Goal: Information Seeking & Learning: Find specific fact

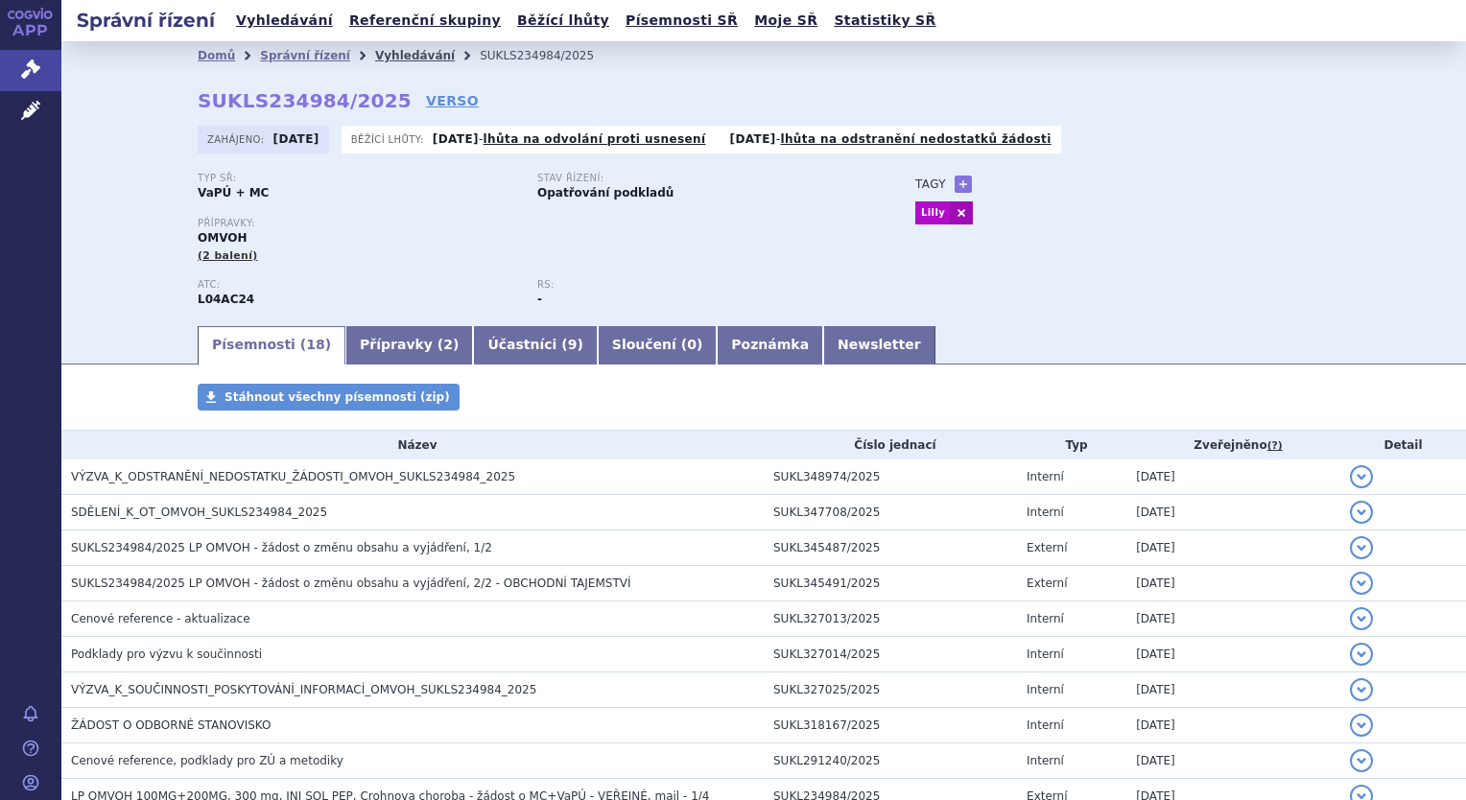
click at [391, 58] on link "Vyhledávání" at bounding box center [415, 55] width 80 height 13
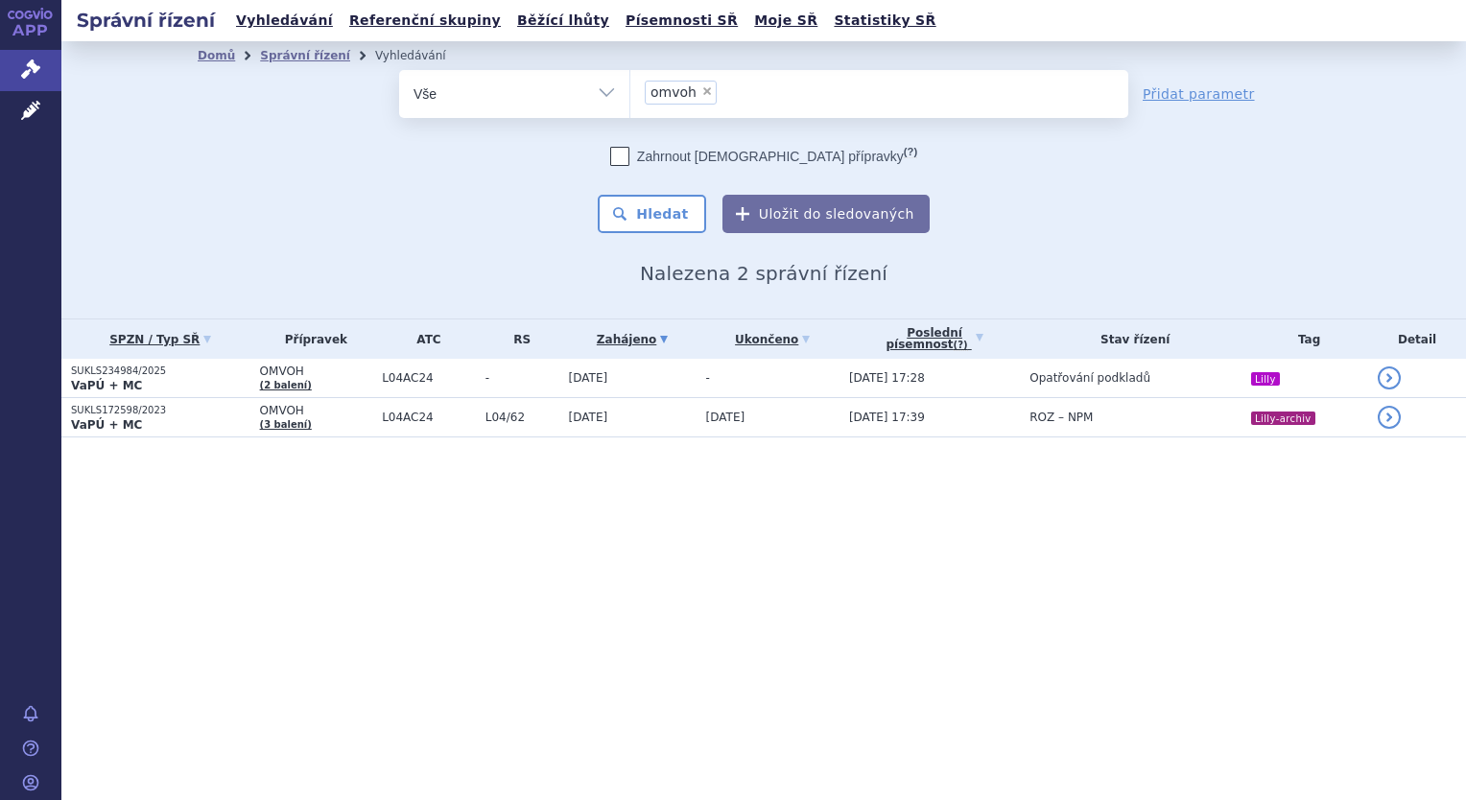
click at [703, 92] on span "×" at bounding box center [707, 91] width 12 height 12
click at [630, 92] on select "omvoh" at bounding box center [629, 93] width 1 height 48
select select
click at [703, 92] on ul at bounding box center [879, 90] width 498 height 40
click at [630, 92] on select "omvoh" at bounding box center [629, 93] width 1 height 48
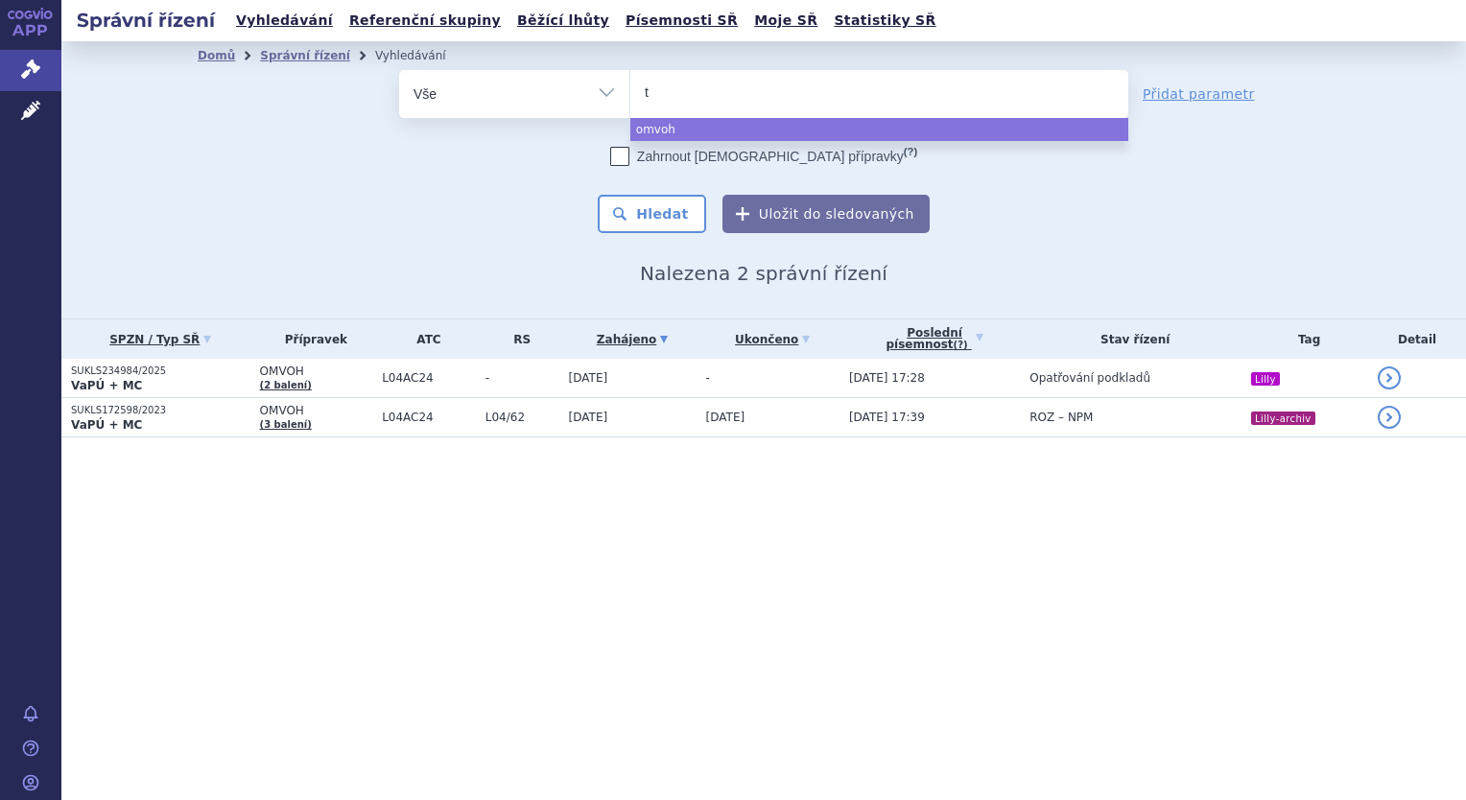
type input "ta"
type input "tal"
type input "taltz"
select select "taltz"
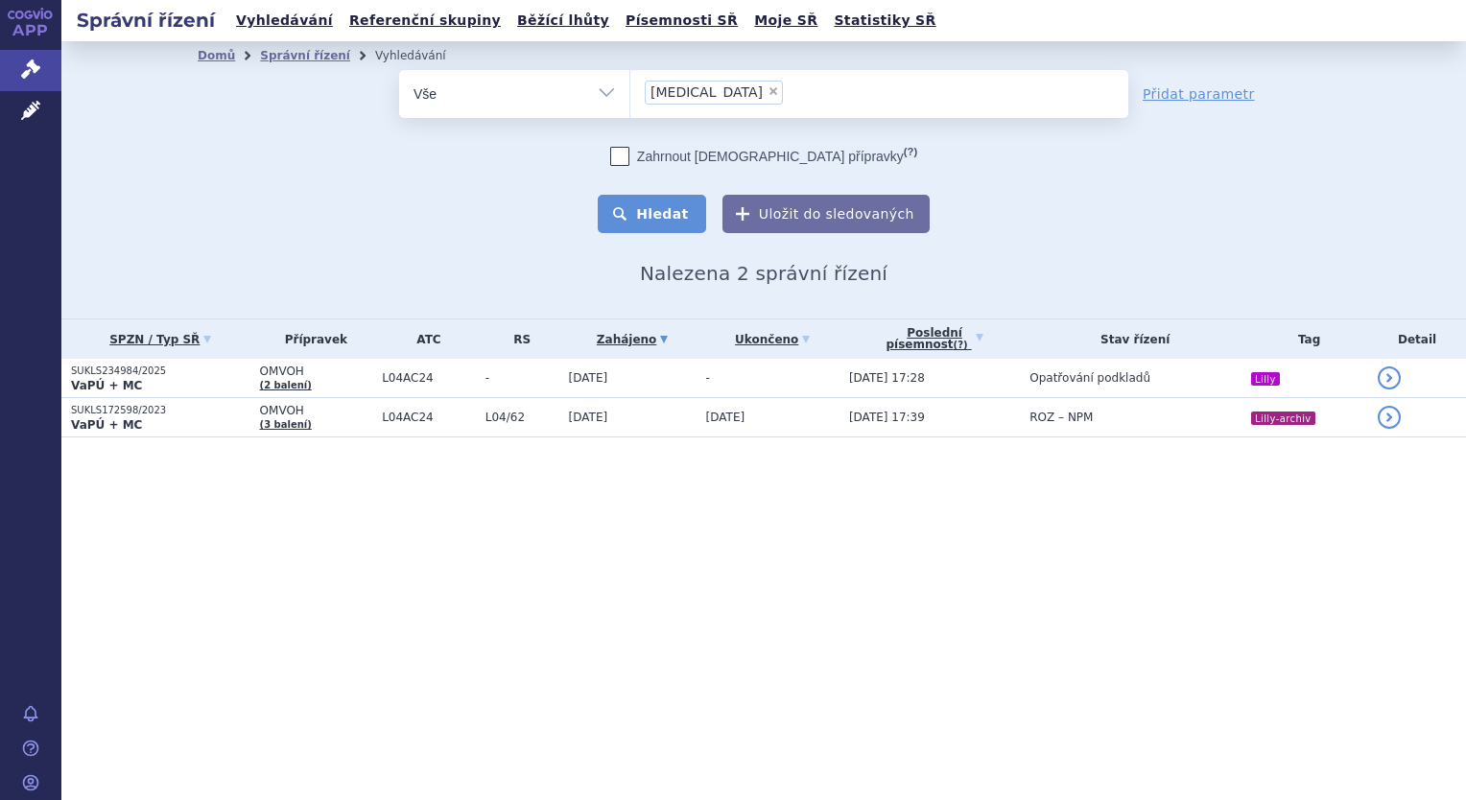
click at [664, 230] on button "Hledat" at bounding box center [652, 214] width 108 height 38
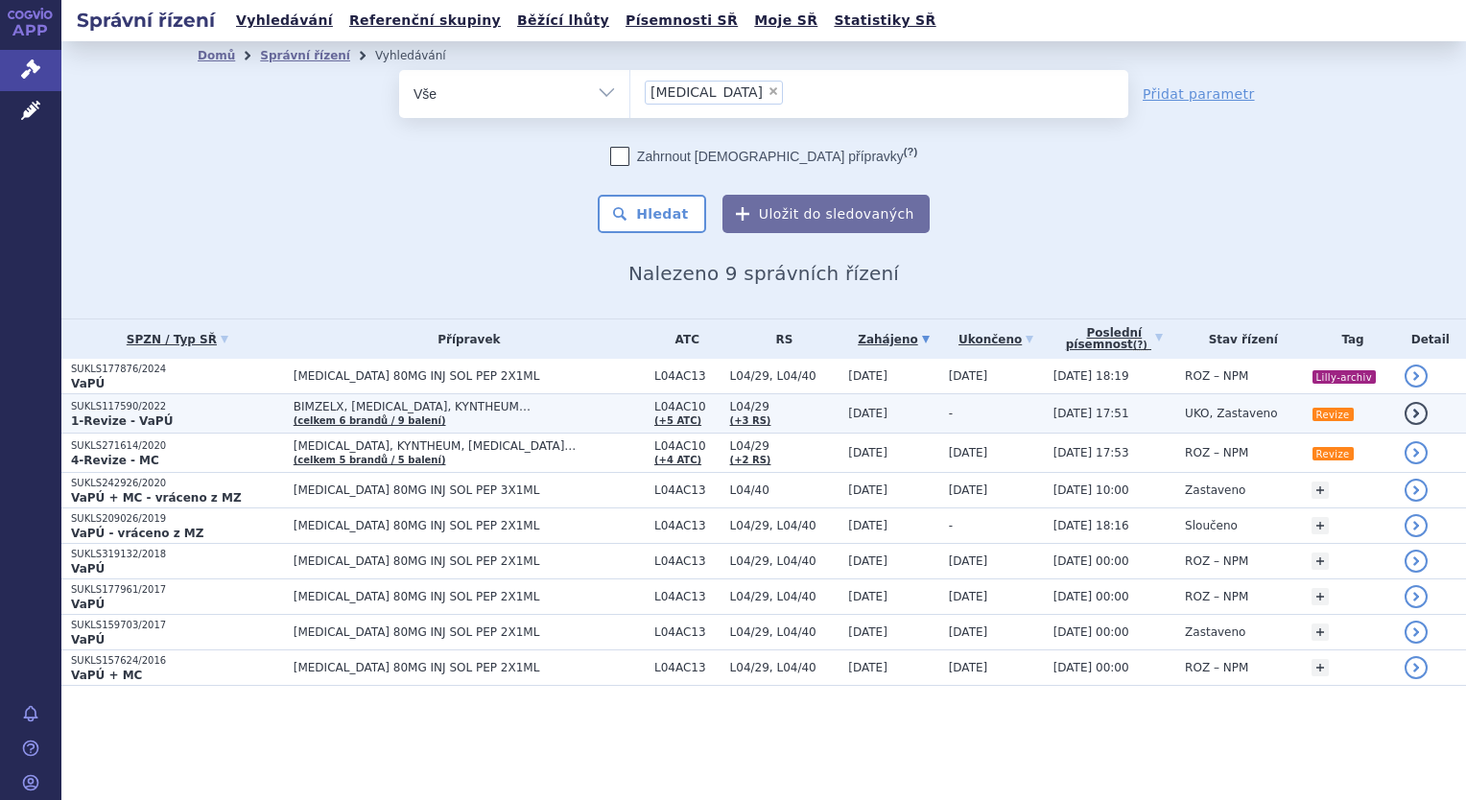
click at [499, 421] on td "BIMZELX, COSENTYX, KYNTHEUM… (celkem 6 brandů / 9 balení)" at bounding box center [464, 413] width 361 height 39
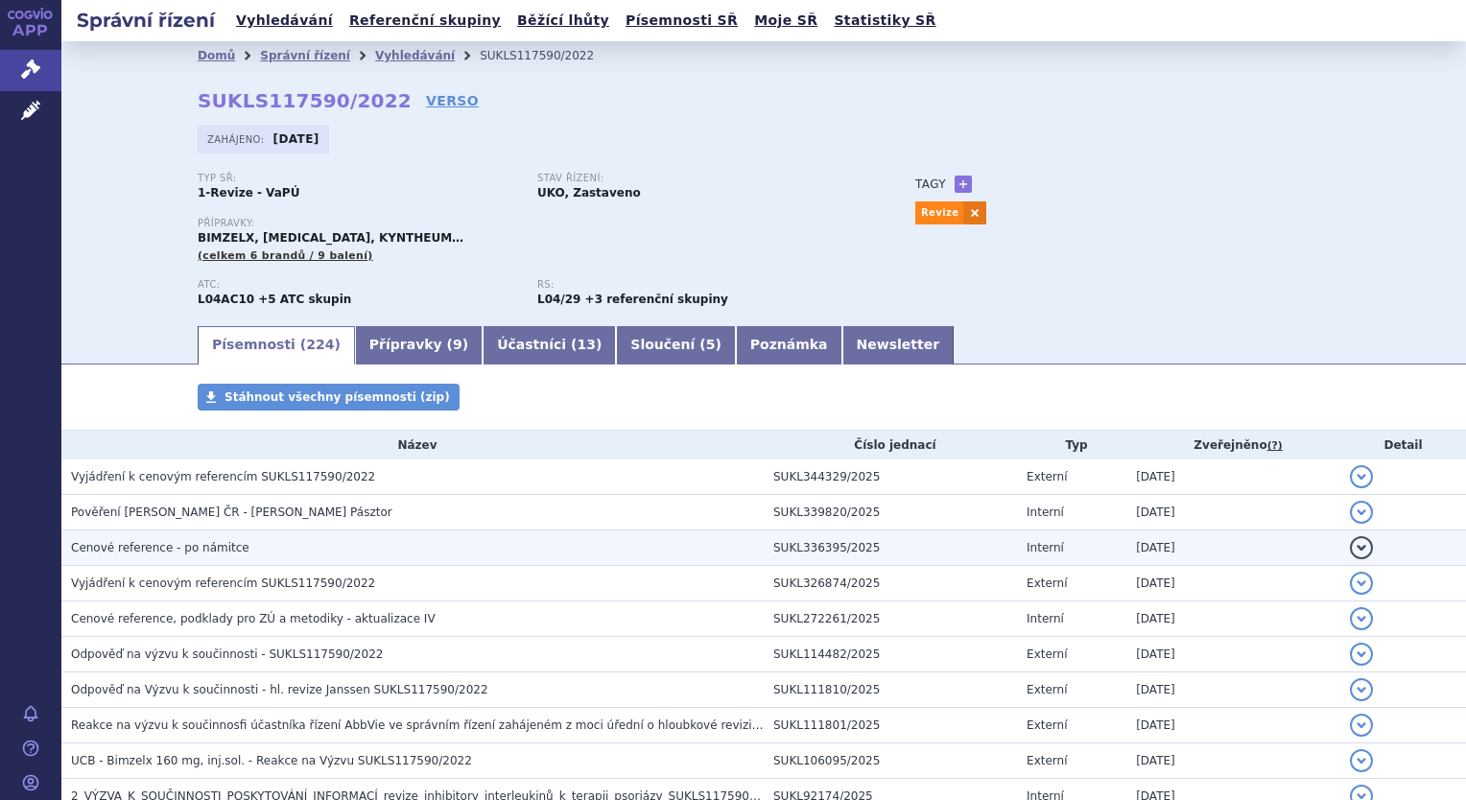
click at [244, 554] on h3 "Cenové reference - po námitce" at bounding box center [417, 547] width 693 height 19
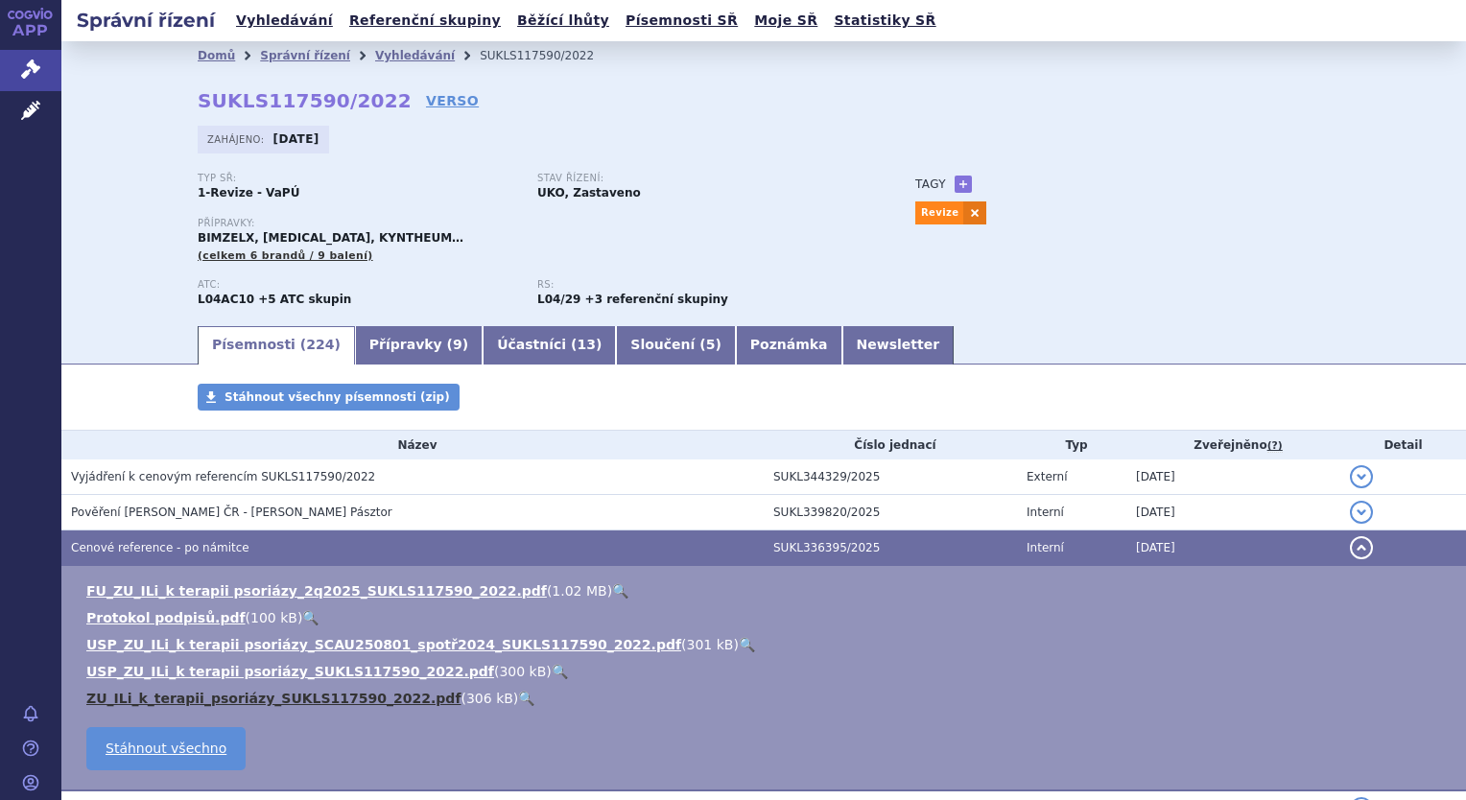
click at [297, 698] on link "ZU_ILi_k_terapii_psoriázy_SUKLS117590_2022.pdf" at bounding box center [273, 698] width 374 height 15
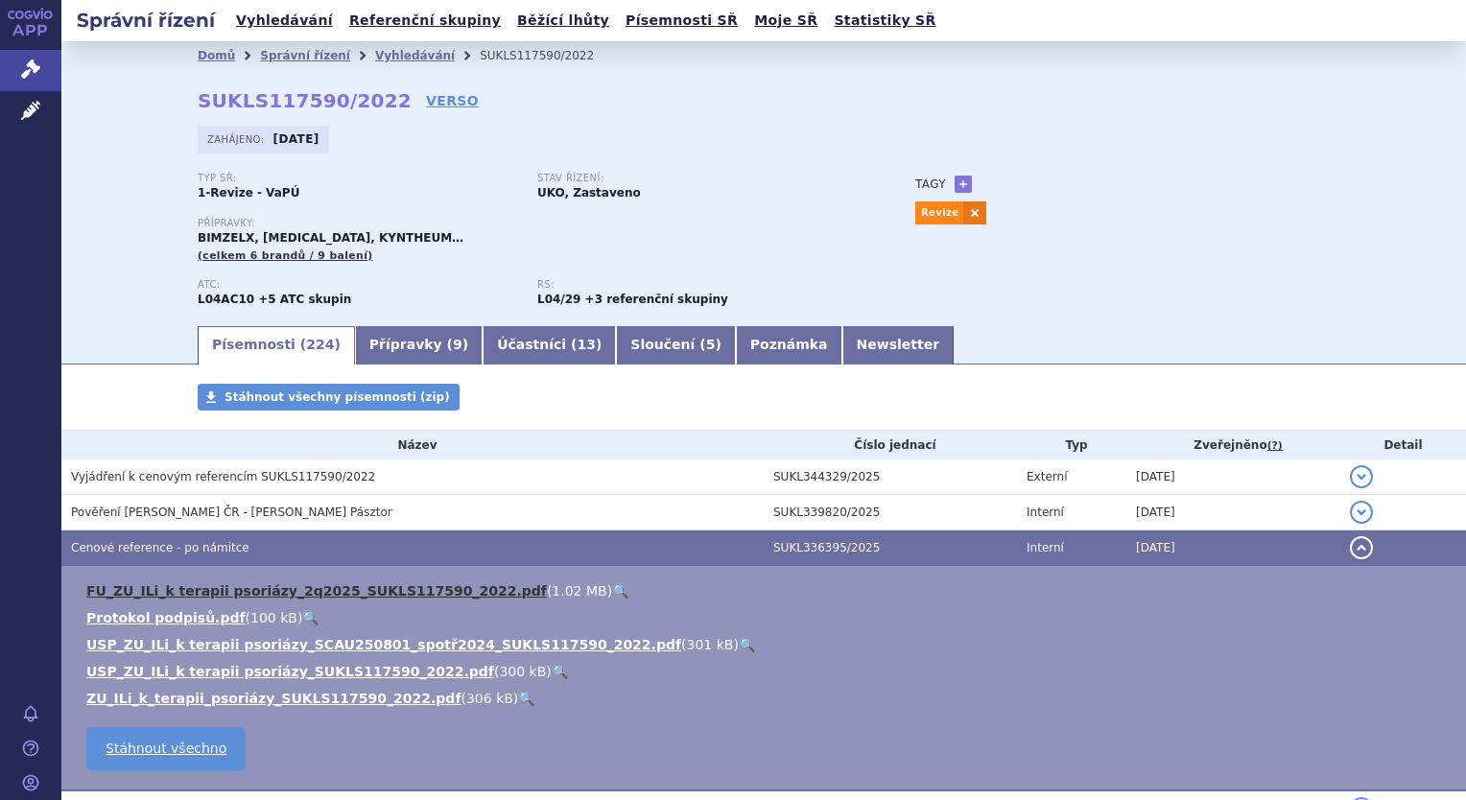
click at [359, 588] on link "FU_ZU_ILi_k terapii psoriázy_2q2025_SUKLS117590_2022.pdf" at bounding box center [316, 590] width 461 height 15
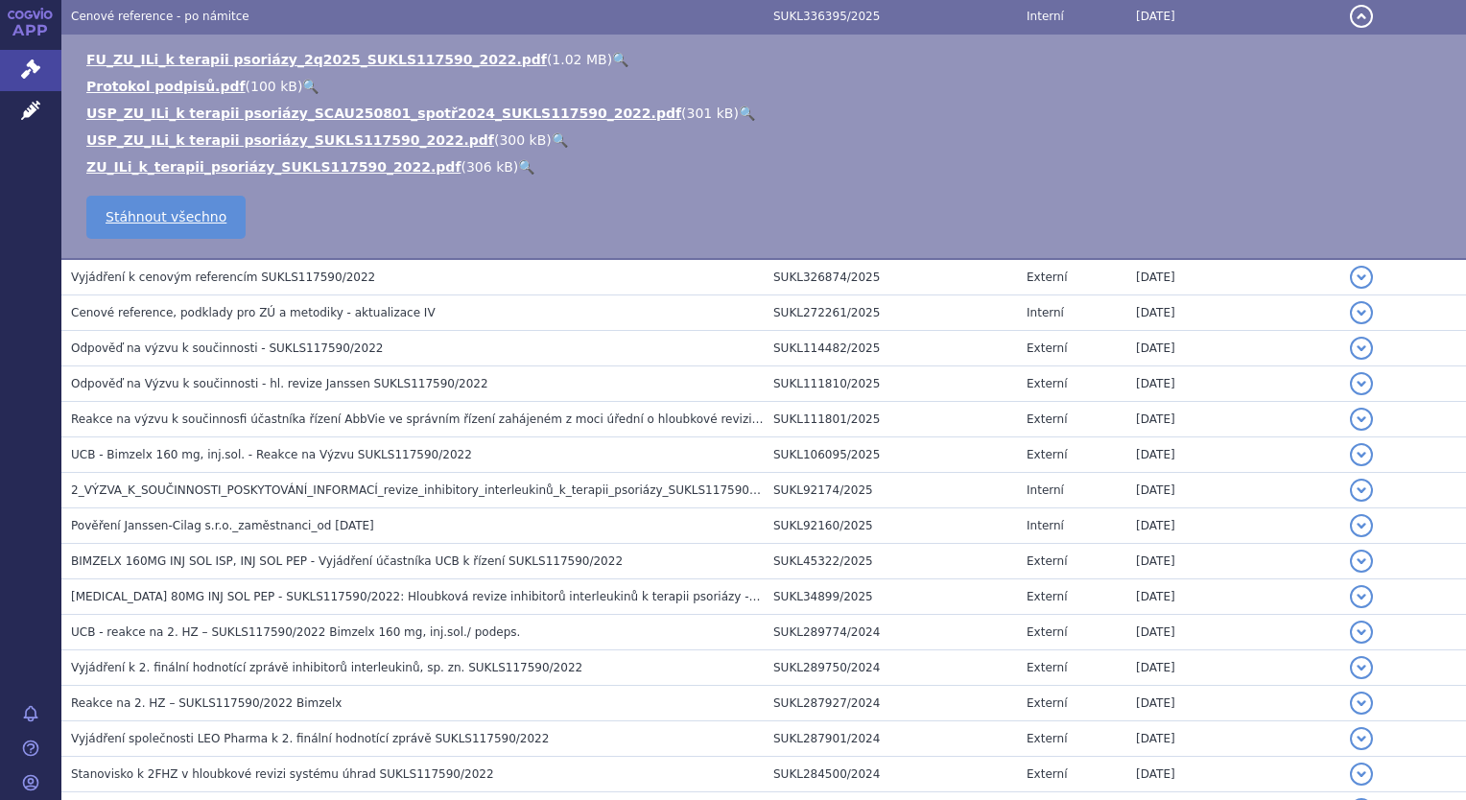
scroll to position [528, 0]
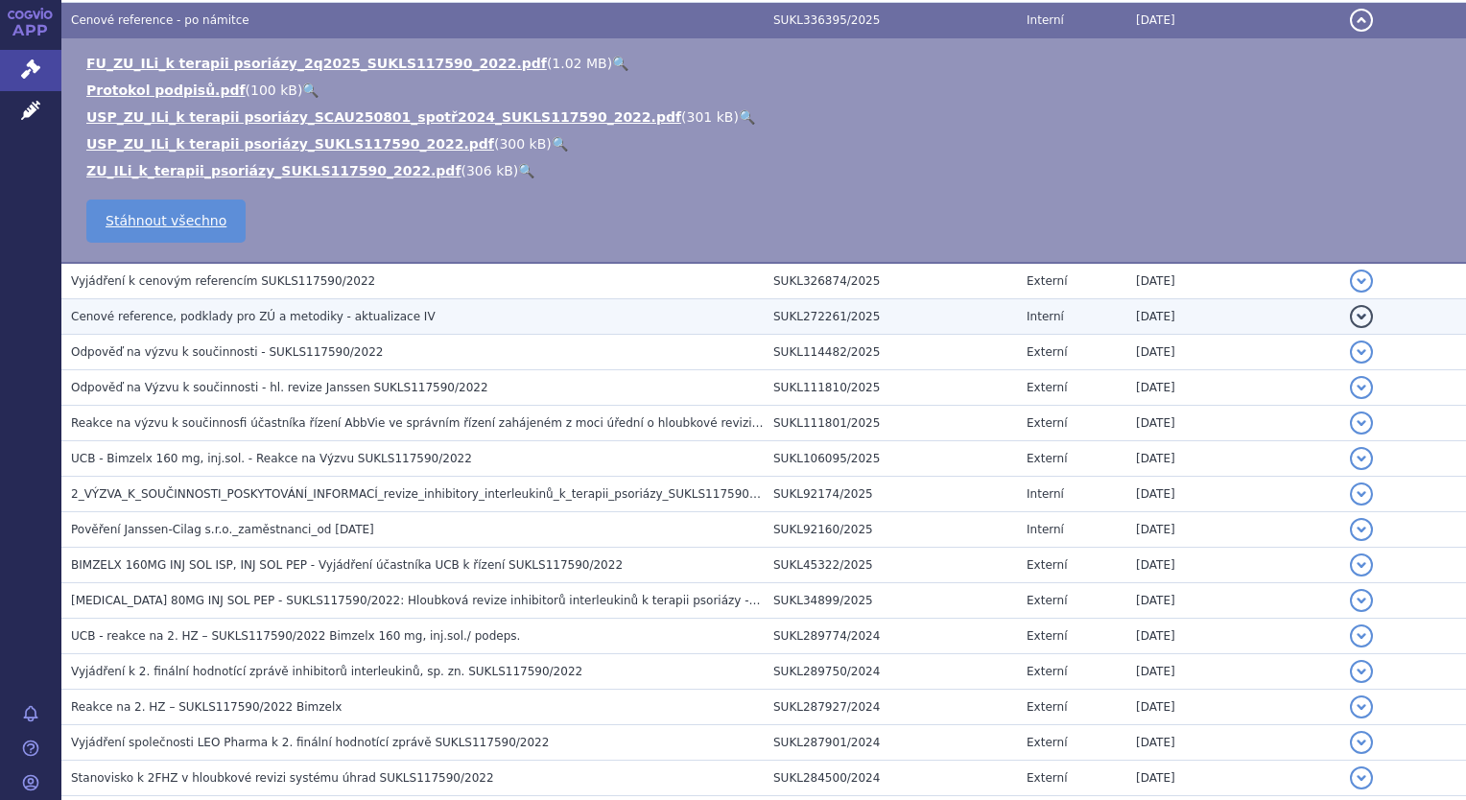
click at [437, 328] on td "Cenové reference, podklady pro ZÚ a metodiky - aktualizace IV" at bounding box center [412, 316] width 702 height 35
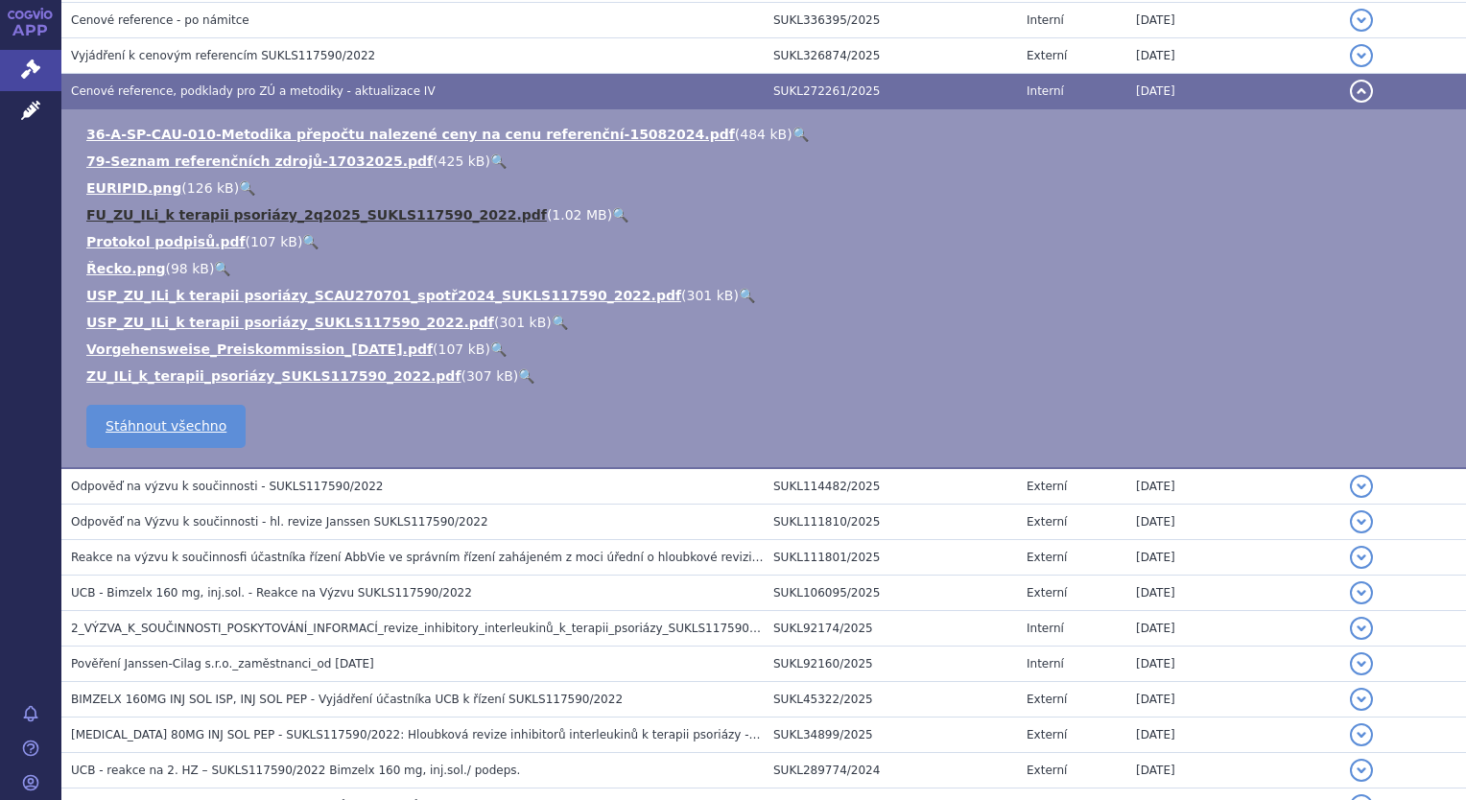
click at [364, 223] on link "FU_ZU_ILi_k terapii psoriázy_2q2025_SUKLS117590_2022.pdf" at bounding box center [316, 214] width 461 height 15
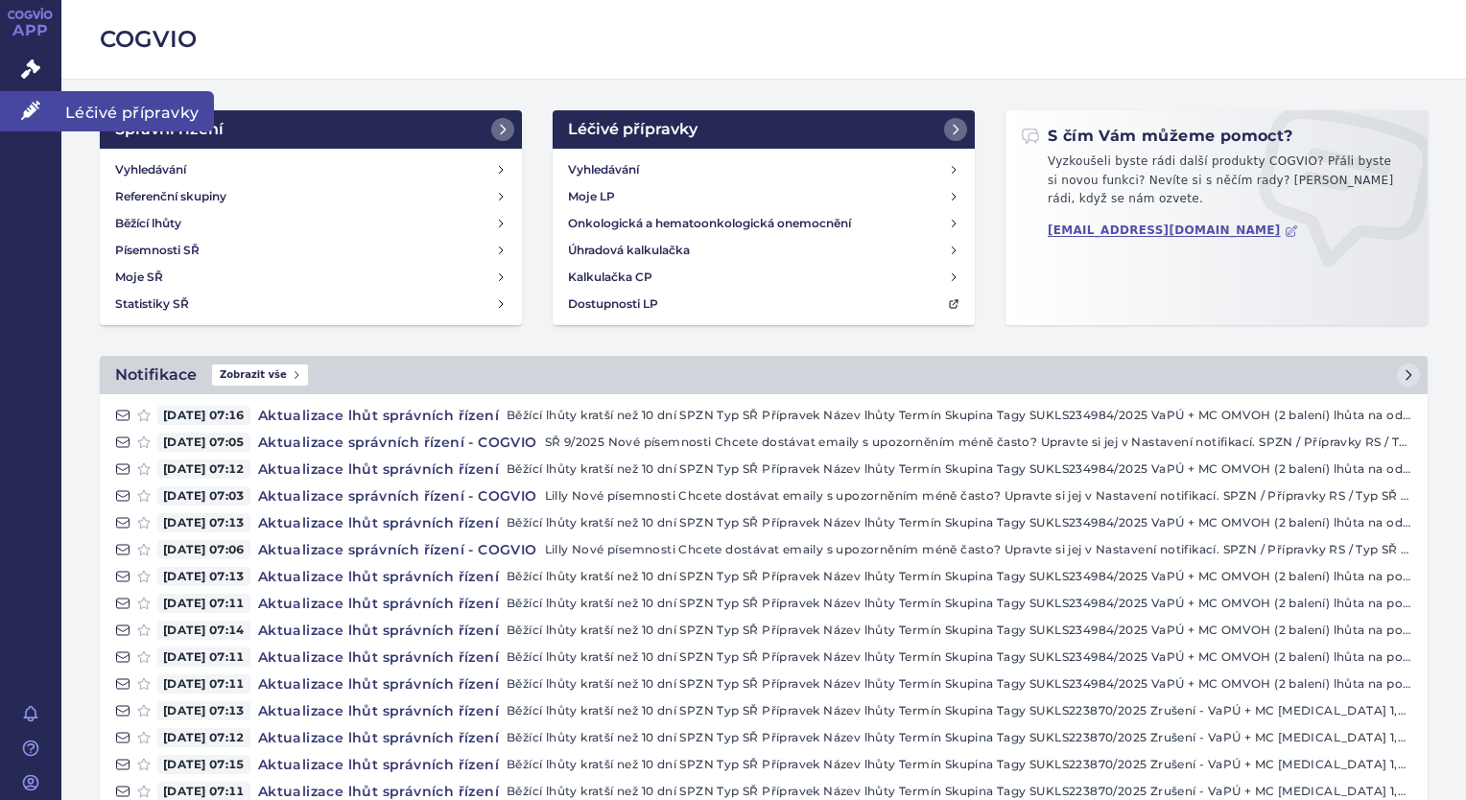
click at [27, 106] on icon at bounding box center [30, 110] width 19 height 19
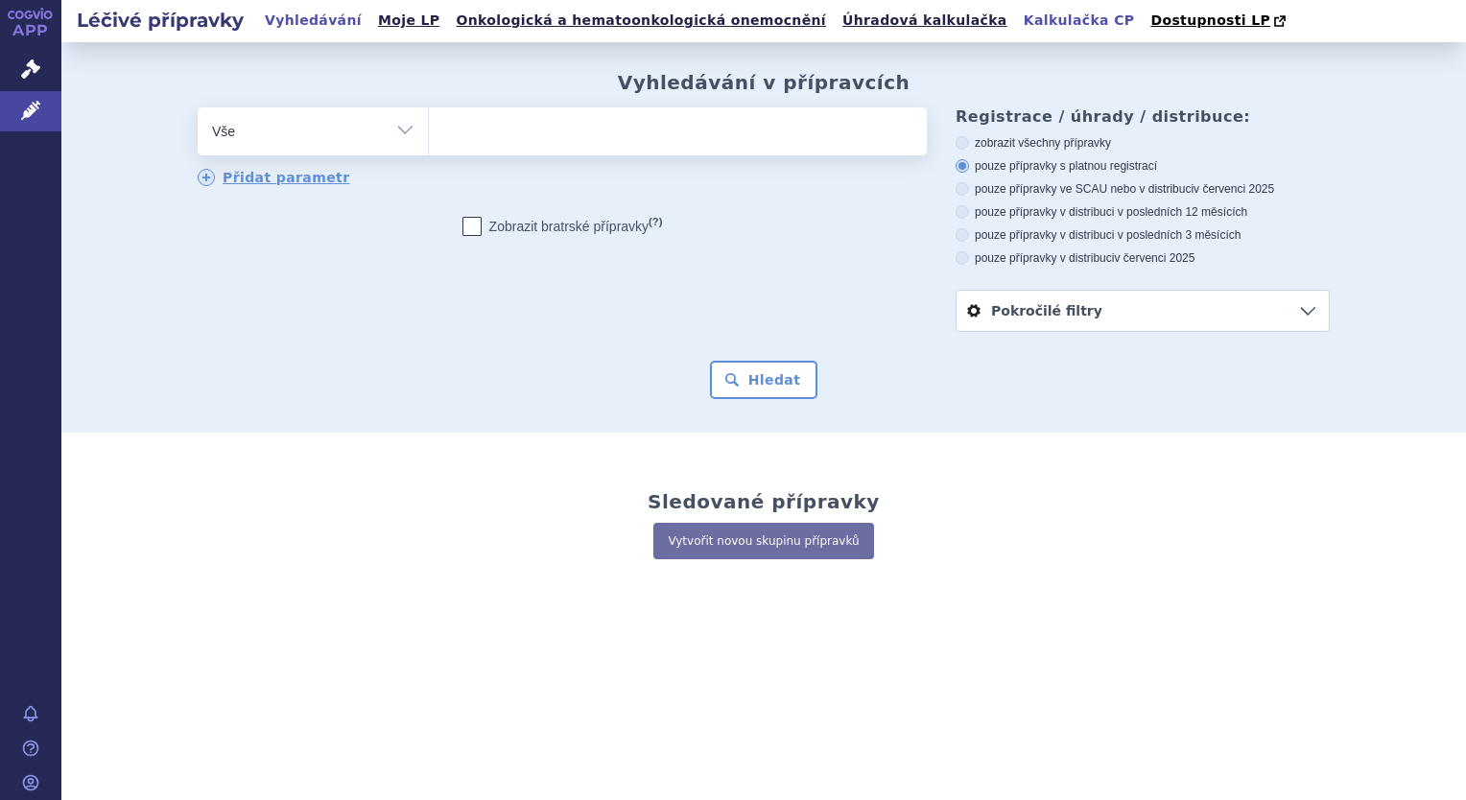
click at [1018, 25] on link "Kalkulačka CP" at bounding box center [1079, 21] width 123 height 26
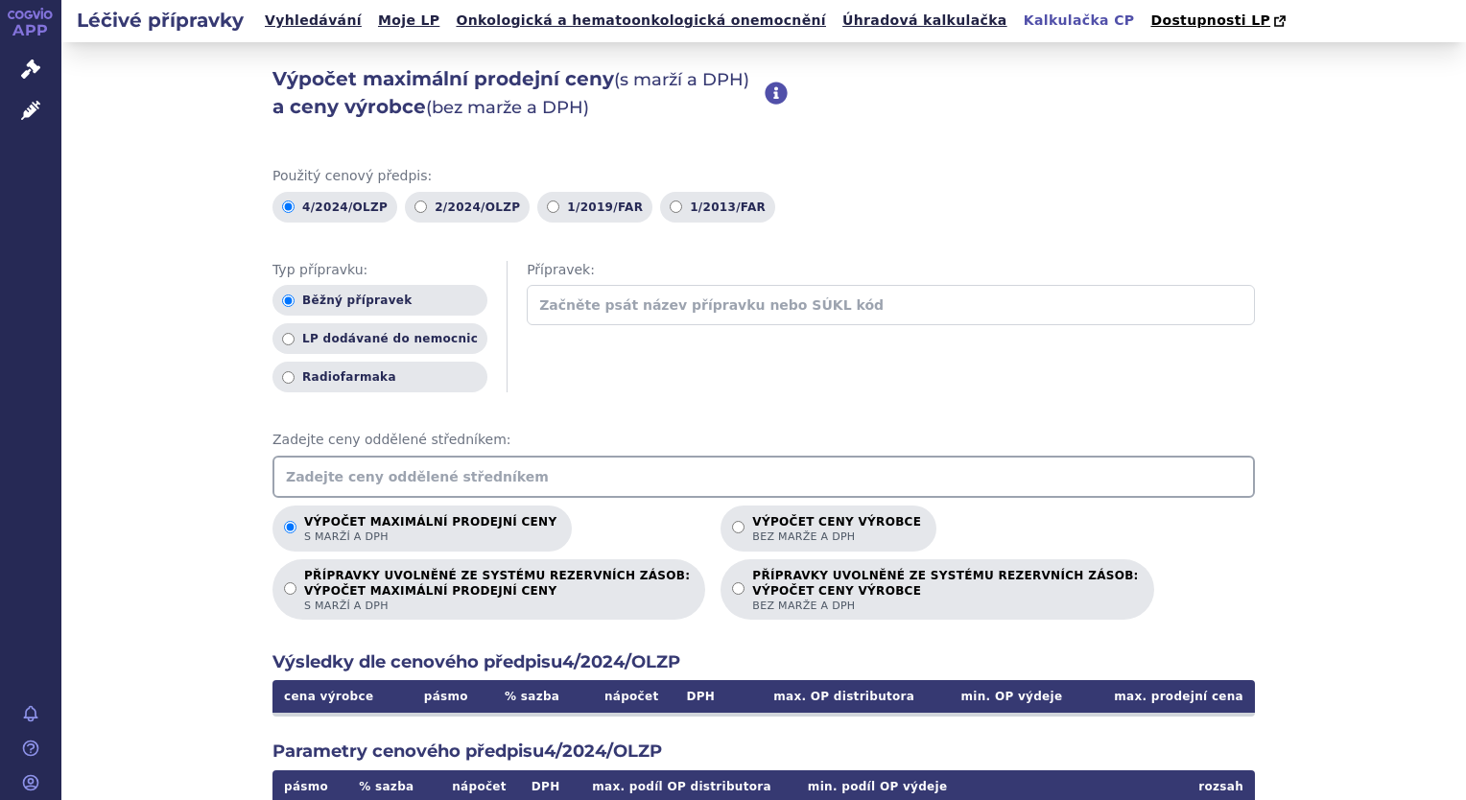
click at [490, 486] on input "text" at bounding box center [763, 477] width 982 height 42
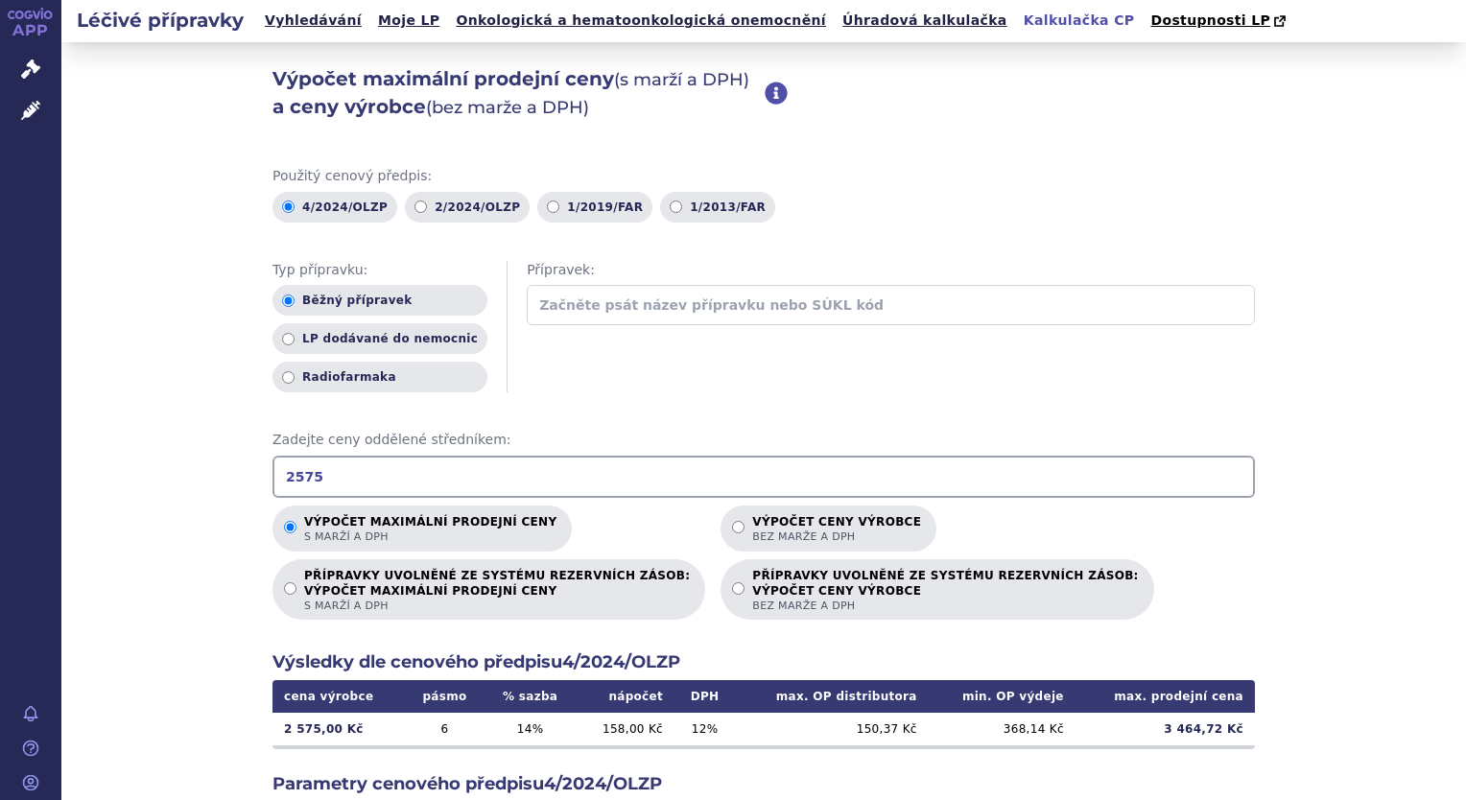
type input "2575"
